Goal: Communication & Community: Share content

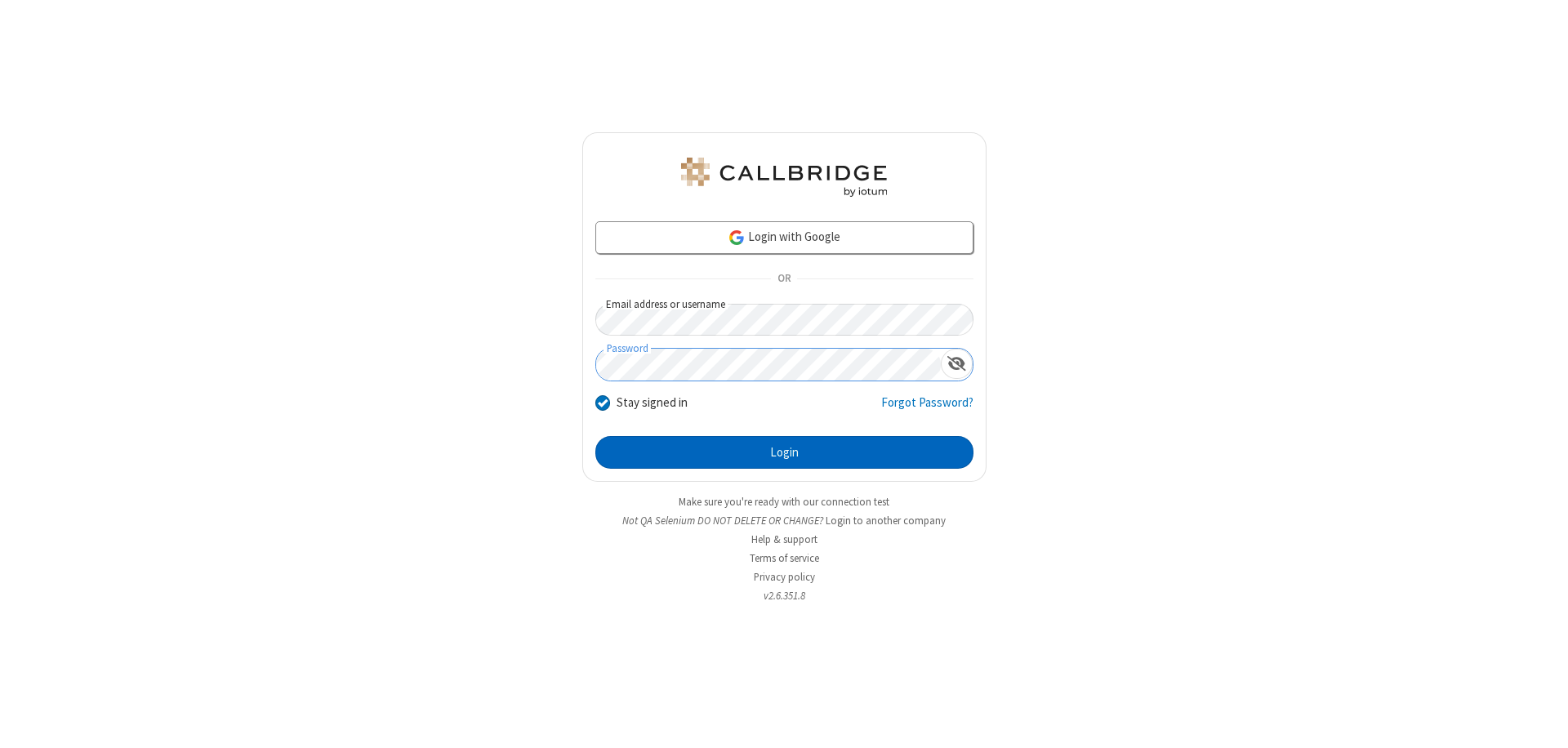
click at [784, 452] on button "Login" at bounding box center [784, 452] width 378 height 32
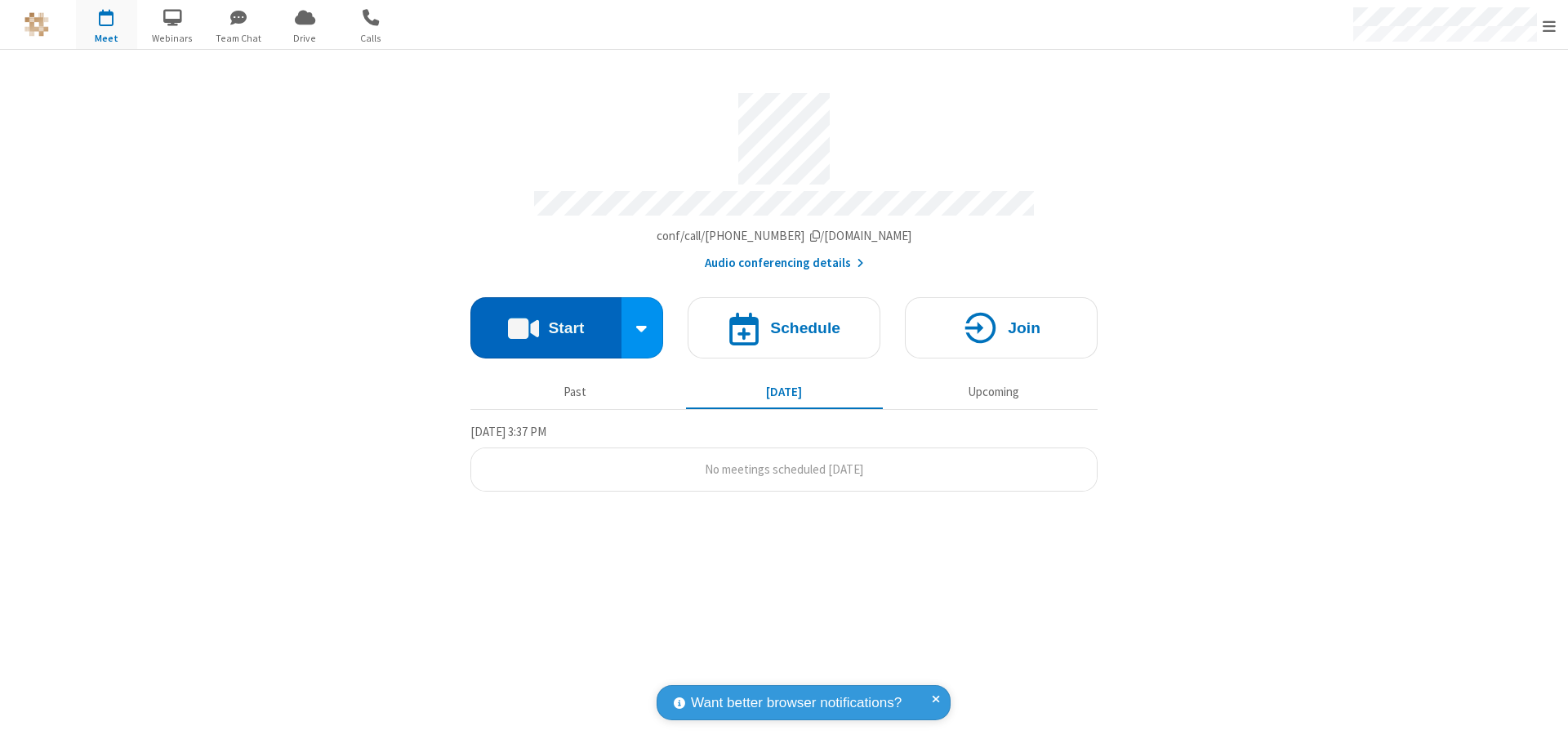
click at [546, 320] on button "Start" at bounding box center [546, 328] width 151 height 61
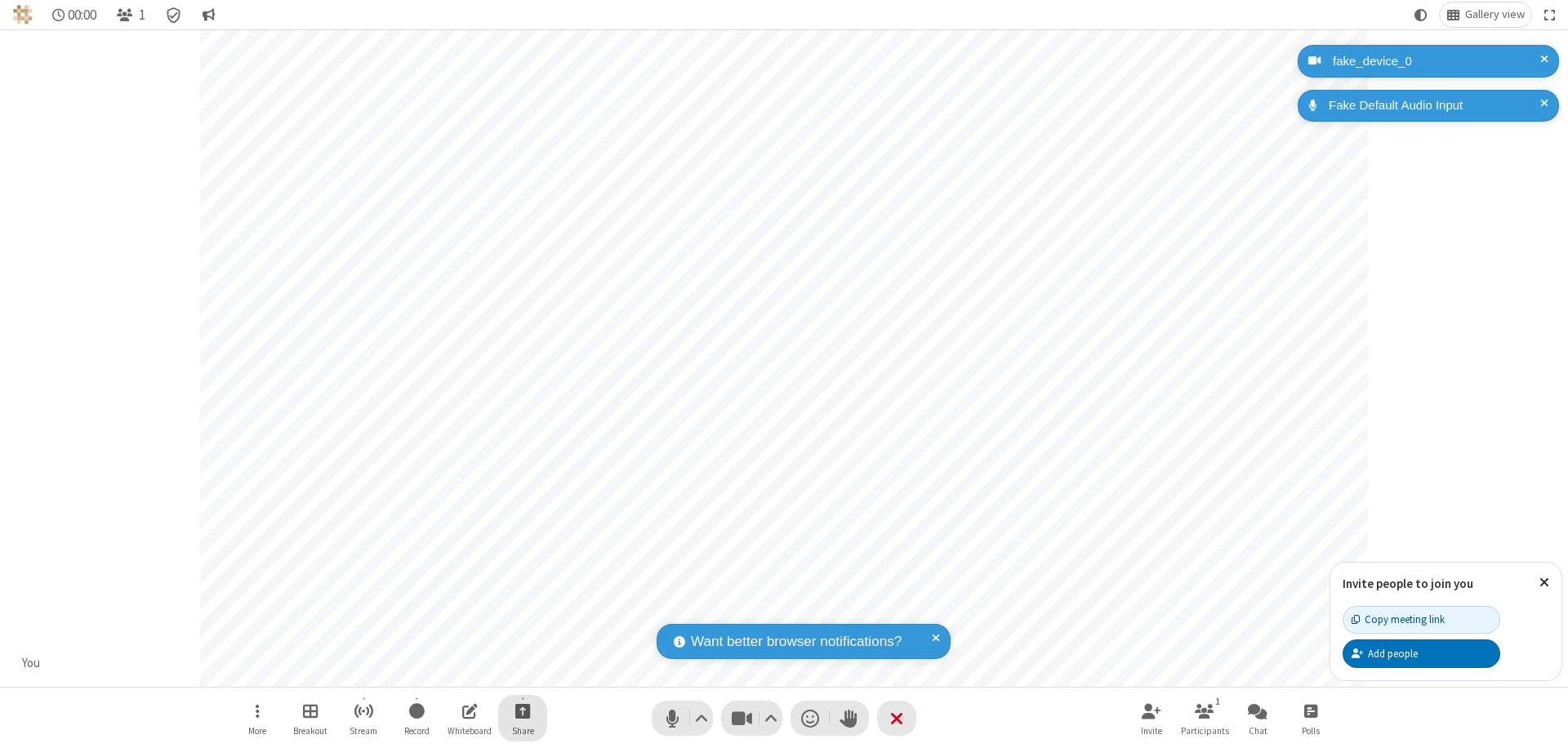
click at [523, 711] on span "Start sharing" at bounding box center [523, 710] width 15 height 20
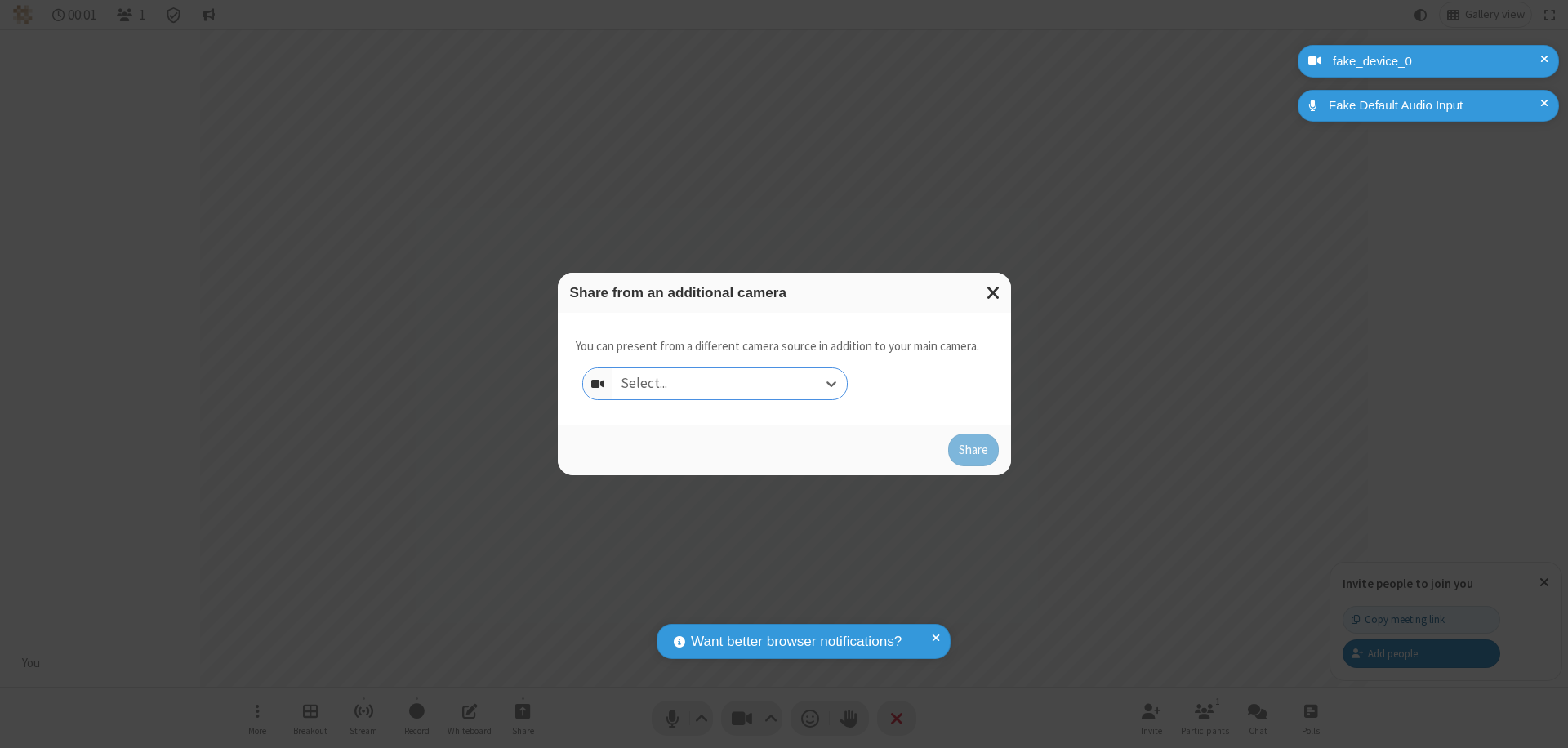
click at [729, 384] on div "Select..." at bounding box center [730, 384] width 235 height 31
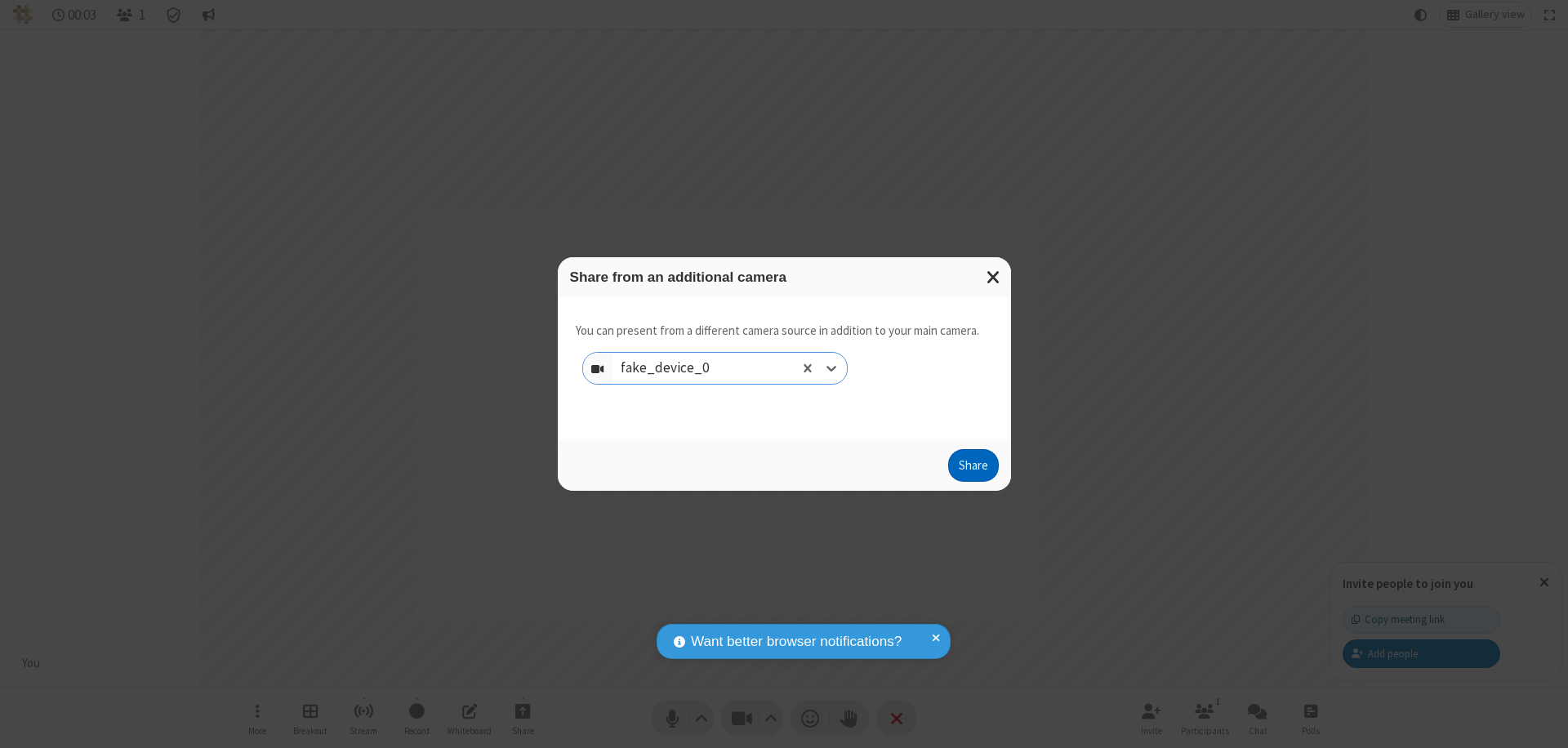
click at [972, 468] on button "Share" at bounding box center [973, 466] width 51 height 32
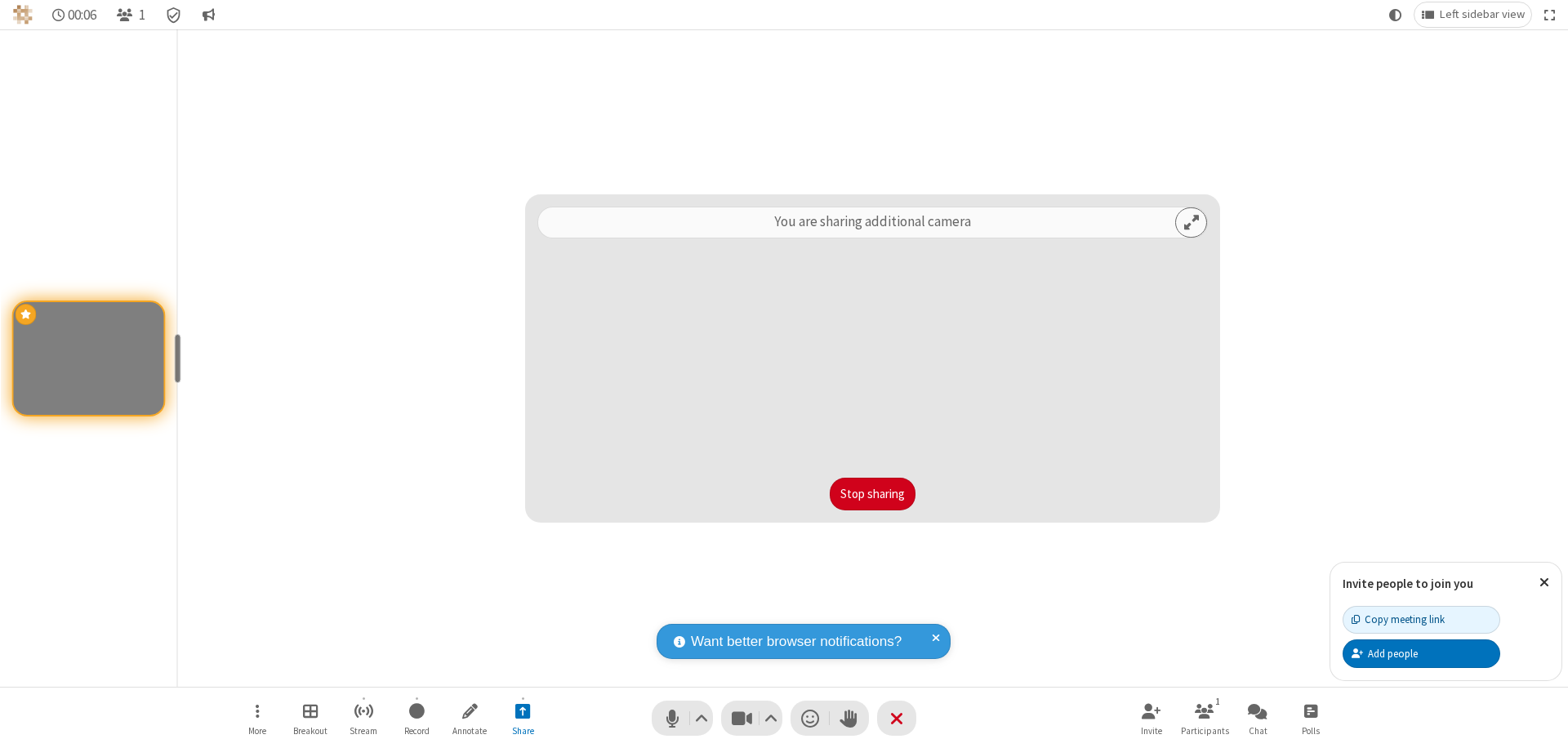
click at [872, 494] on button "Stop sharing" at bounding box center [872, 494] width 86 height 32
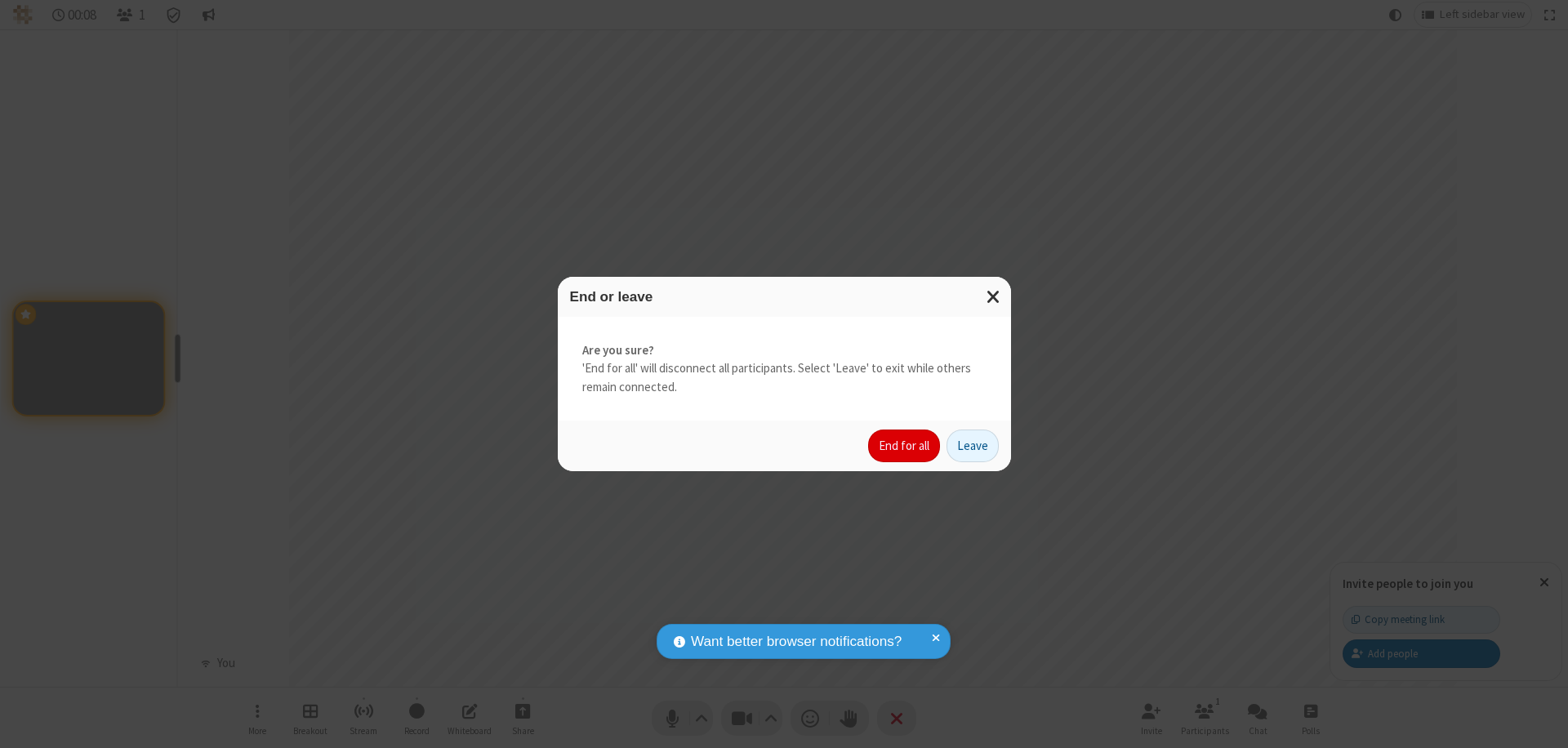
click at [905, 446] on button "End for all" at bounding box center [904, 446] width 72 height 32
